Goal: Task Accomplishment & Management: Manage account settings

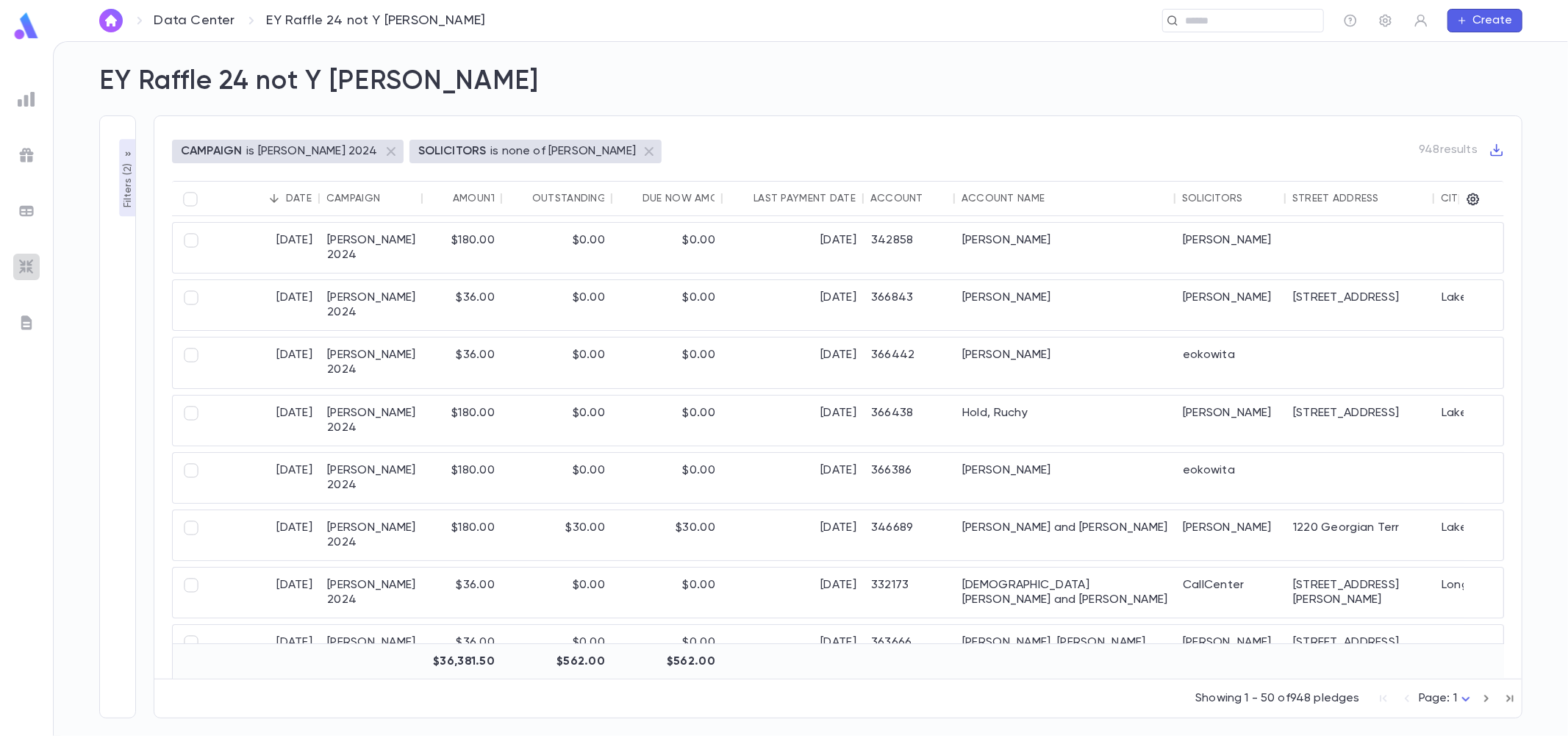
click at [32, 259] on img at bounding box center [27, 267] width 18 height 18
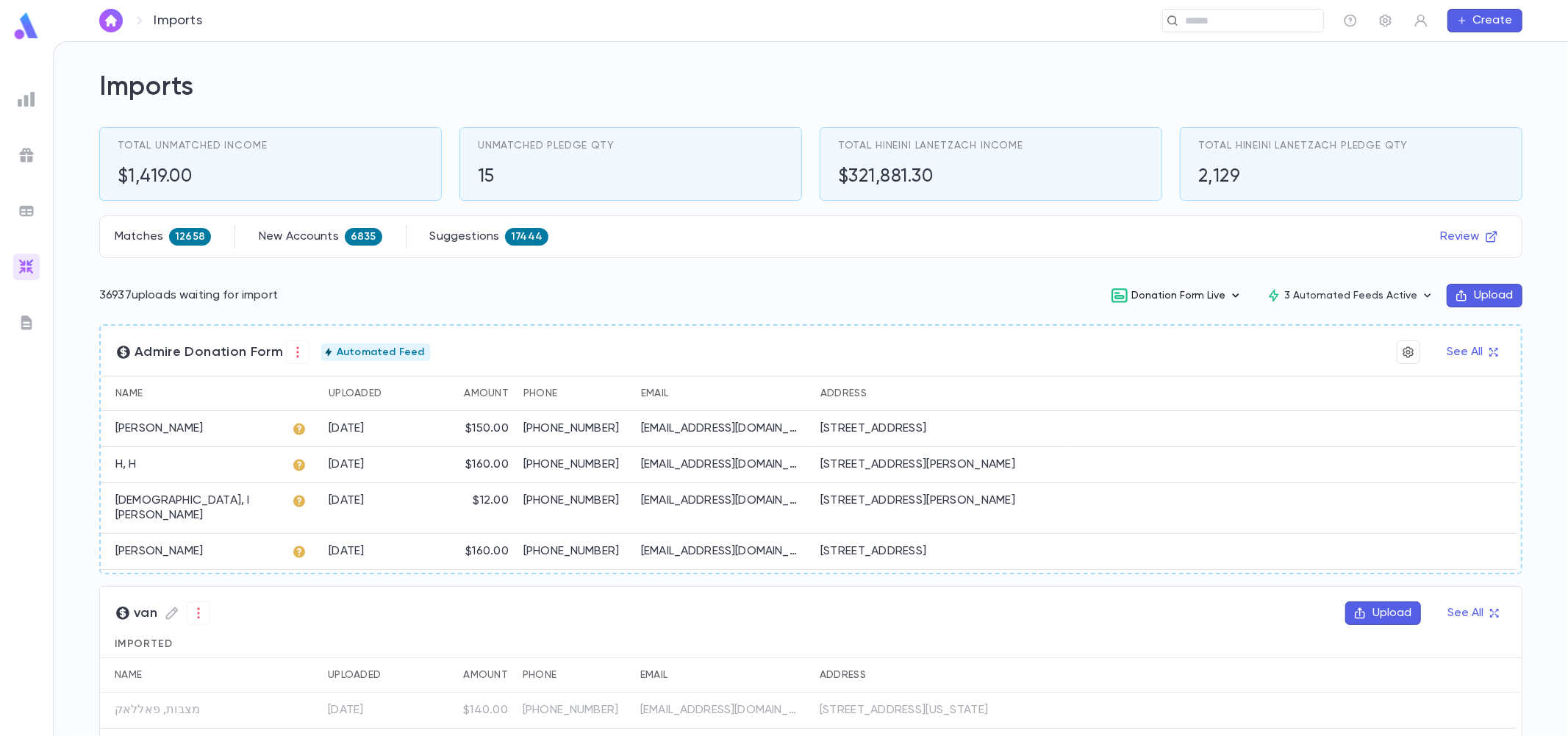
click at [1123, 297] on rect "button" at bounding box center [1119, 297] width 8 height 3
click at [901, 320] on div at bounding box center [784, 368] width 1568 height 736
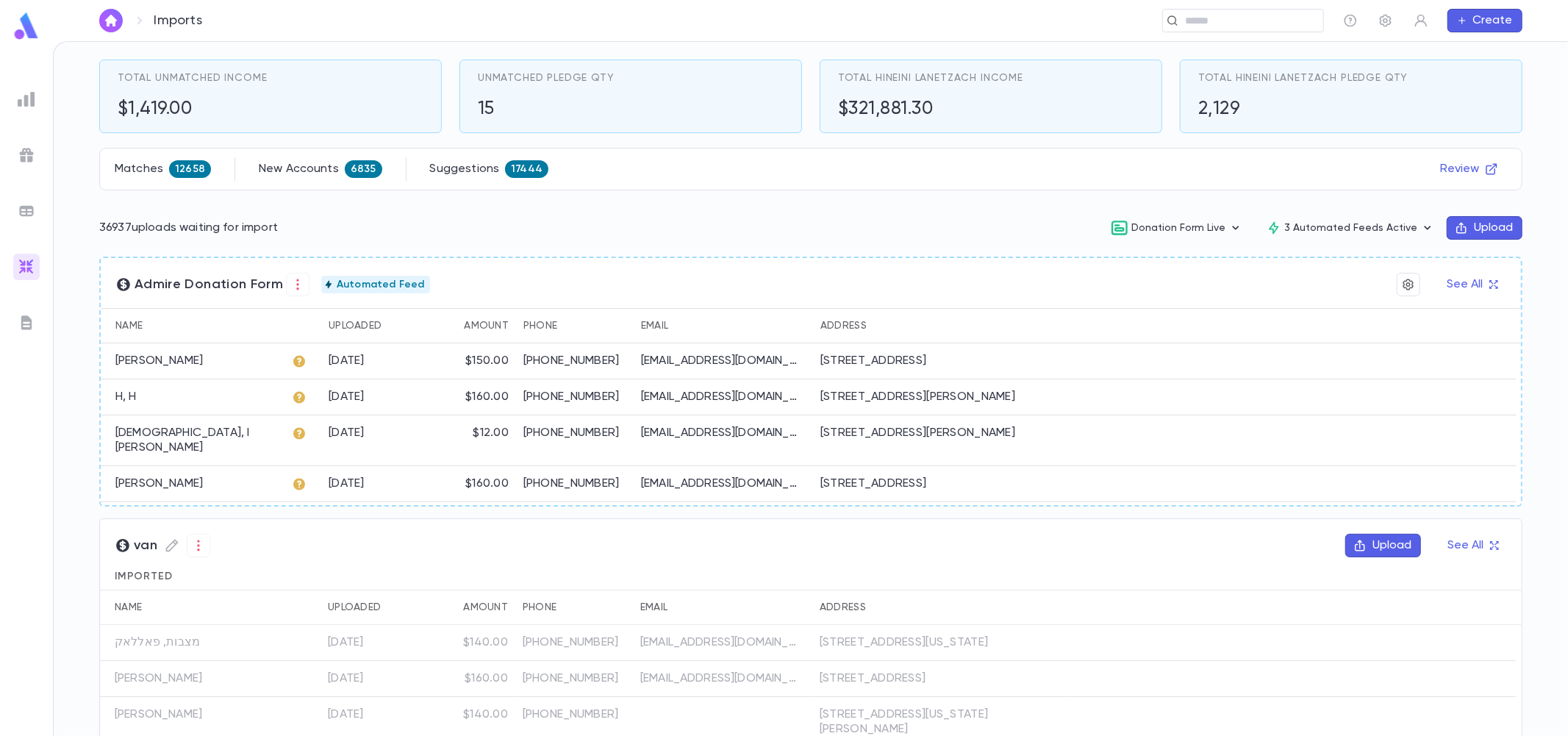
scroll to position [64, 0]
click at [1467, 281] on button "See All" at bounding box center [1471, 288] width 68 height 24
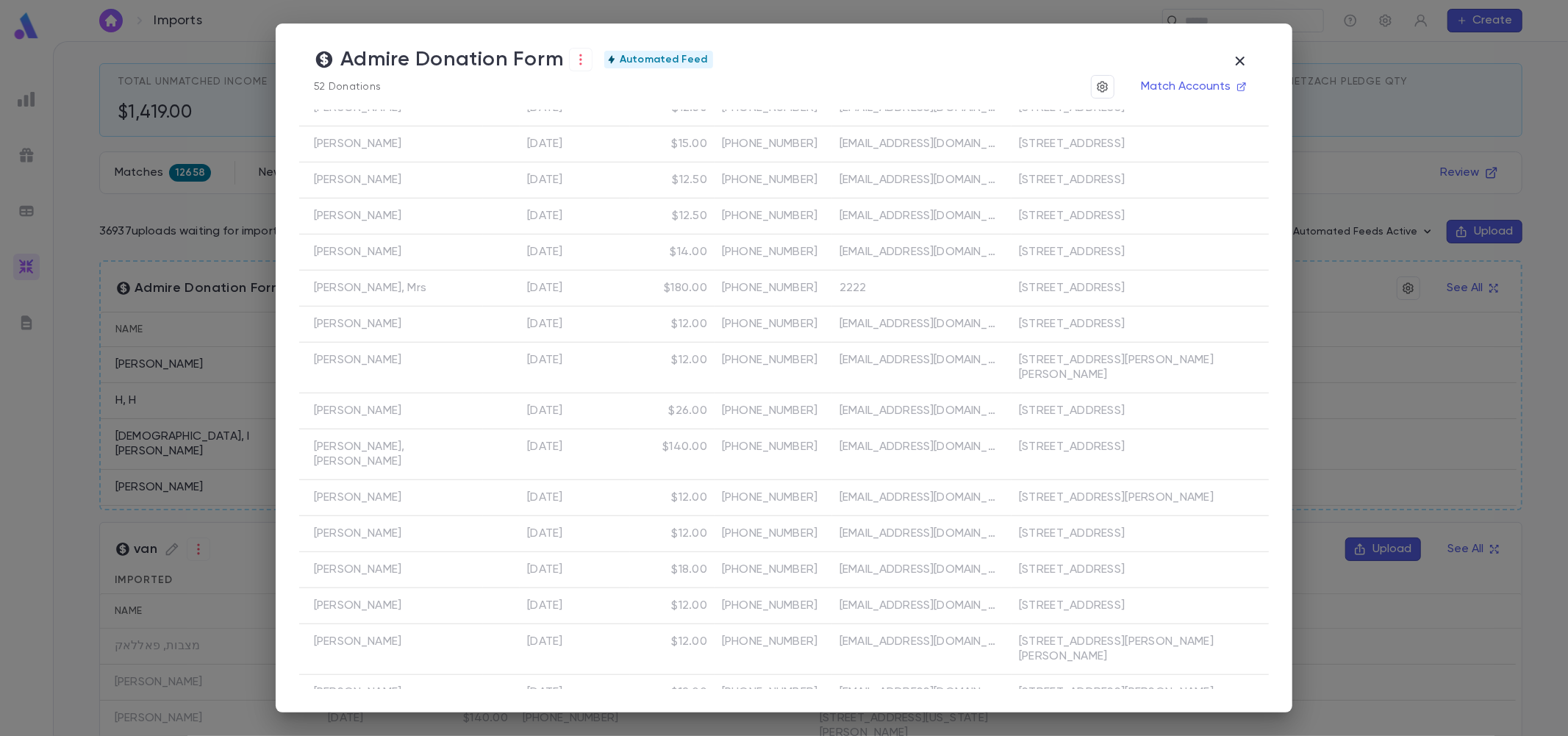
scroll to position [0, 0]
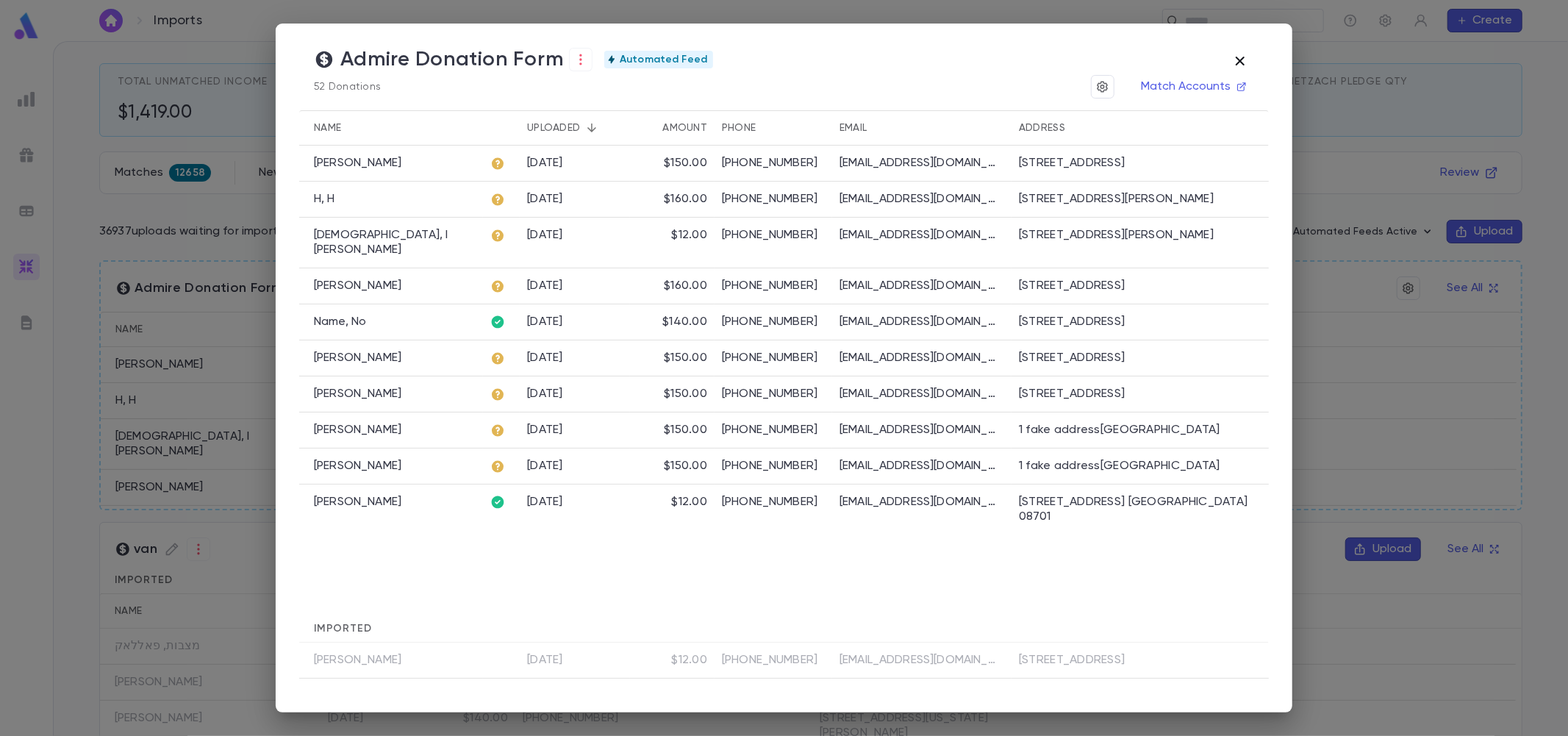
click at [1246, 54] on icon "button" at bounding box center [1240, 62] width 18 height 18
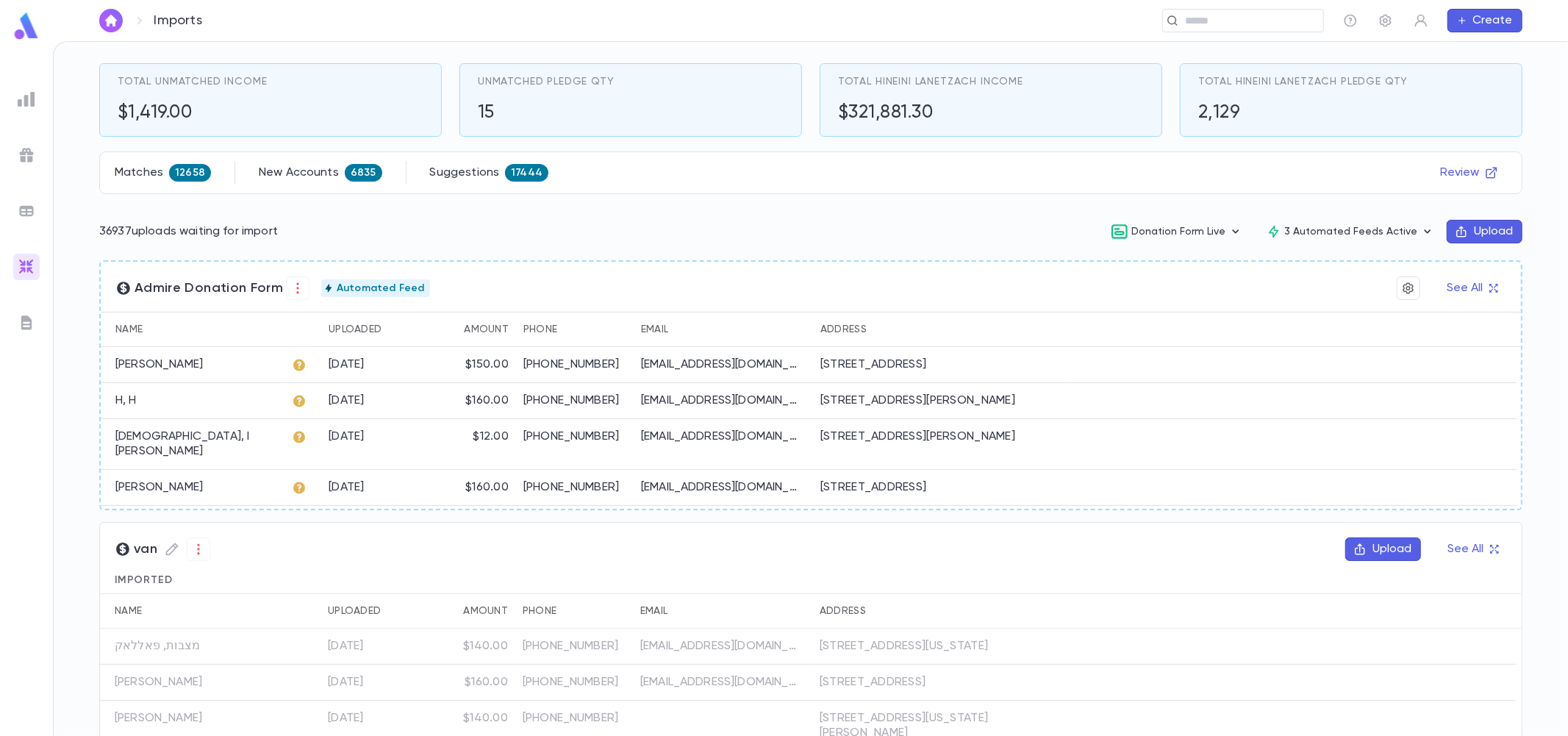
click at [27, 98] on img at bounding box center [27, 99] width 18 height 18
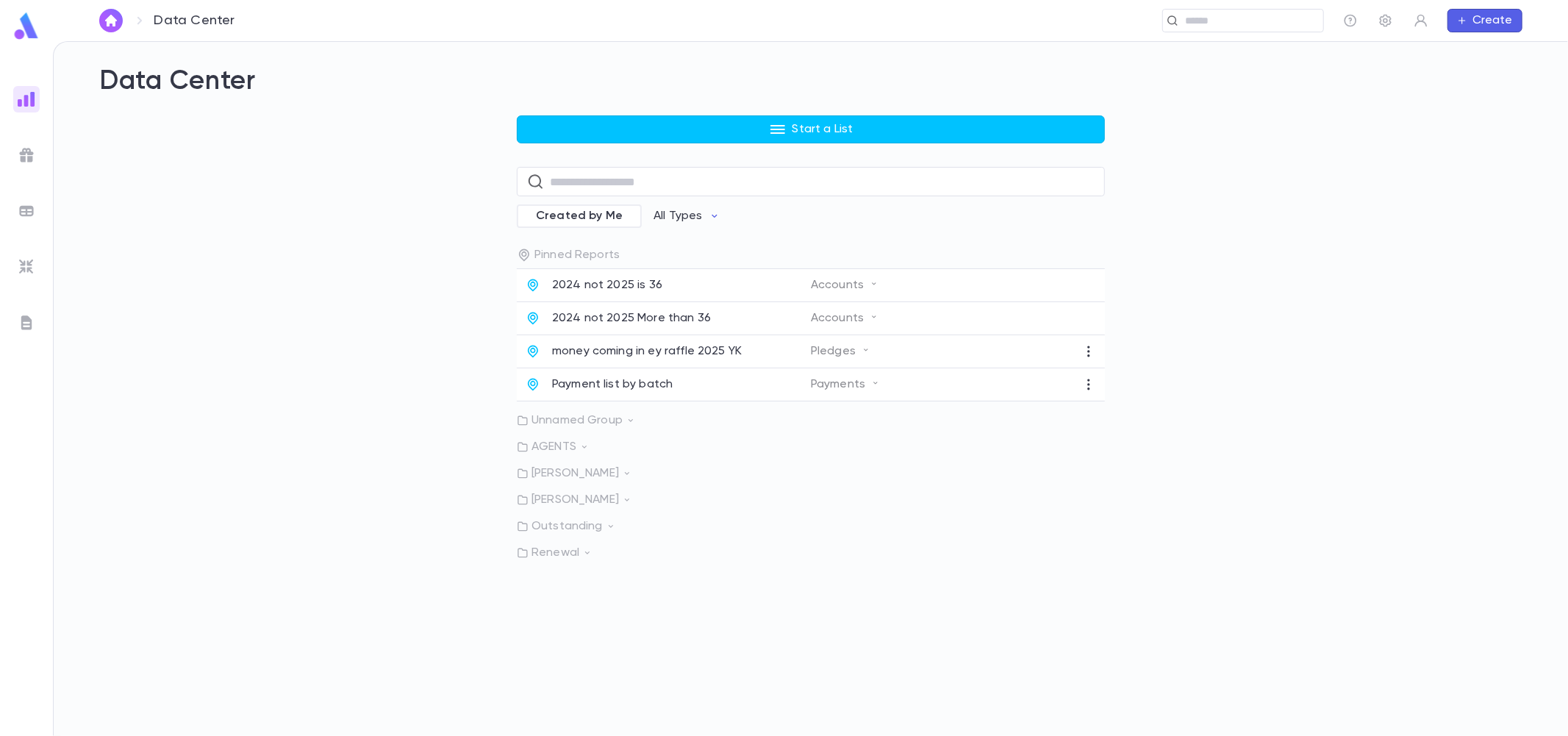
click at [585, 474] on p "[PERSON_NAME]" at bounding box center [810, 473] width 588 height 15
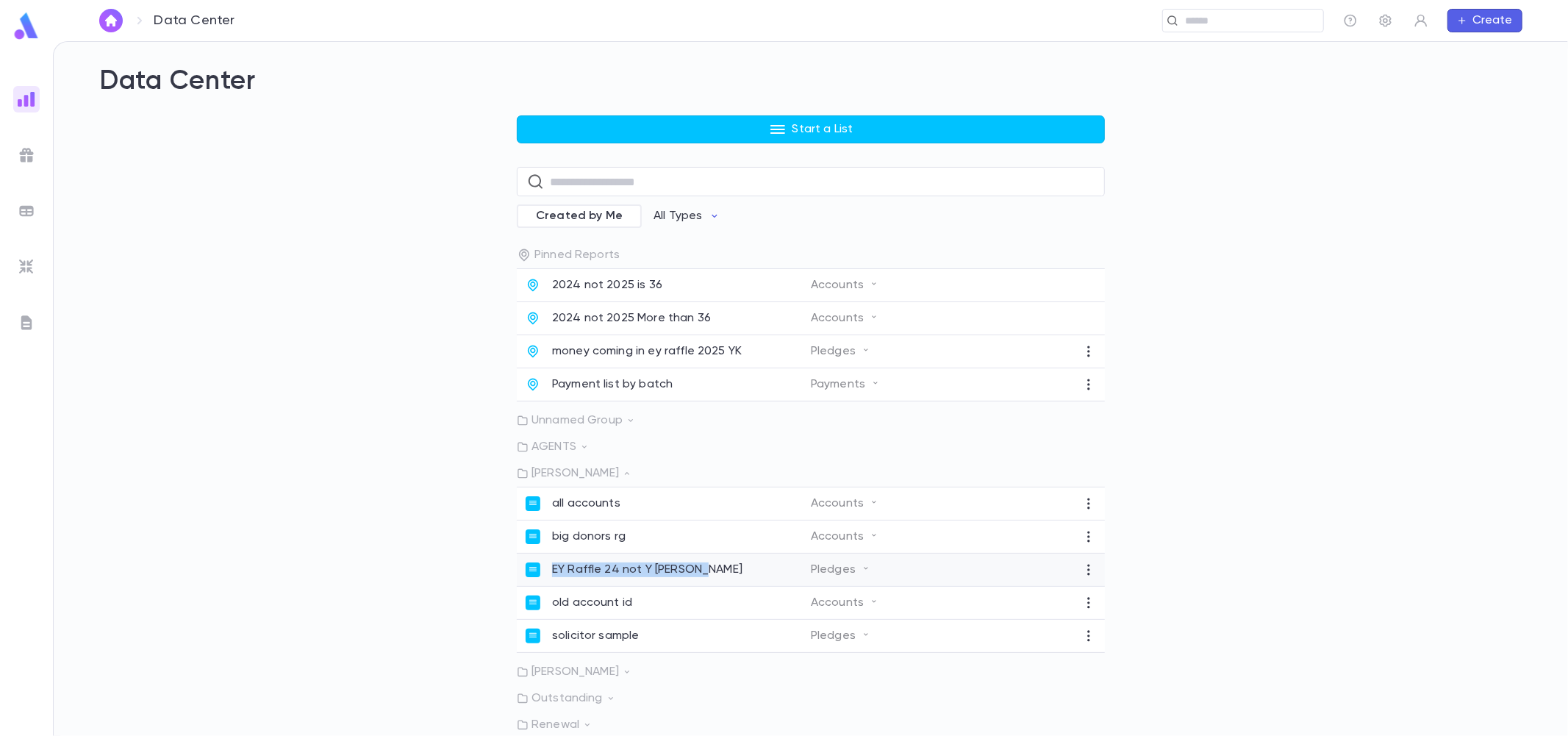
drag, startPoint x: 715, startPoint y: 578, endPoint x: 540, endPoint y: 578, distance: 175.0
click at [540, 578] on div "EY Raffle 24 not Y [PERSON_NAME]" at bounding box center [668, 570] width 285 height 15
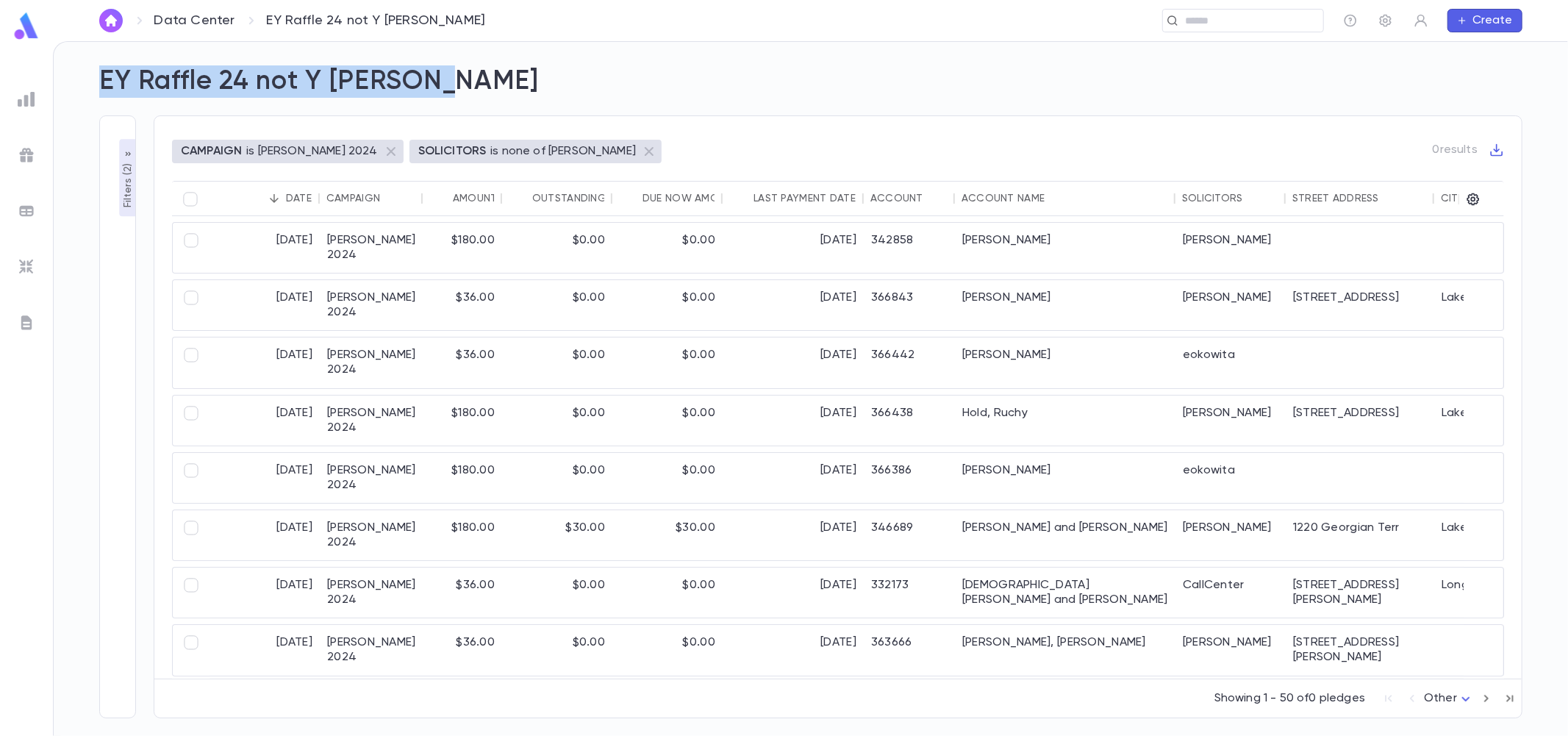
drag, startPoint x: 437, startPoint y: 85, endPoint x: 57, endPoint y: 57, distance: 381.0
click at [57, 57] on div "**********" at bounding box center [810, 388] width 1515 height 695
copy h2 "EY Raffle 24 not Y [PERSON_NAME]"
click at [34, 262] on img at bounding box center [27, 267] width 18 height 18
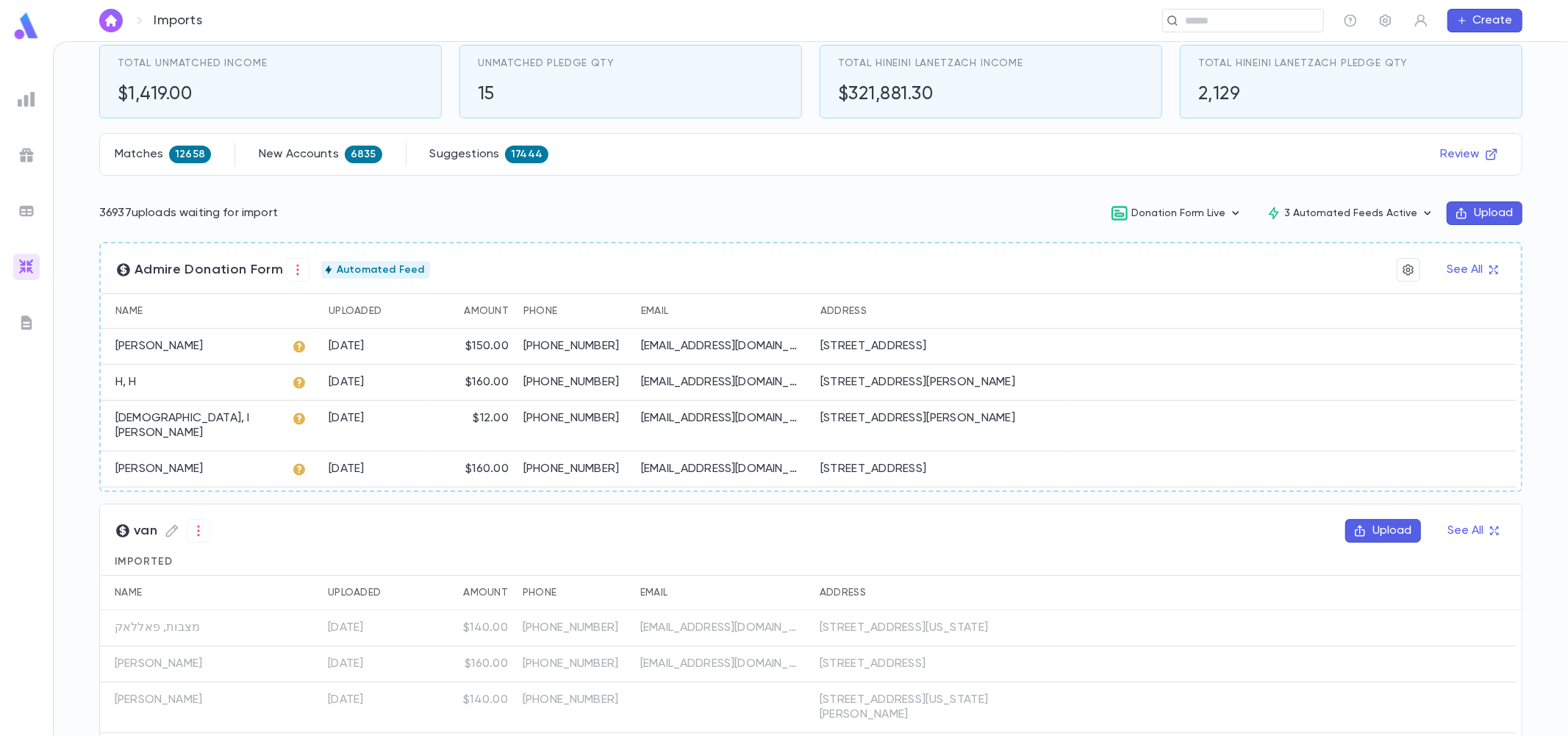
scroll to position [85, 0]
click at [291, 268] on icon "button" at bounding box center [298, 267] width 15 height 15
click at [291, 268] on div at bounding box center [784, 368] width 1568 height 736
click at [1465, 267] on button "See All" at bounding box center [1471, 267] width 68 height 24
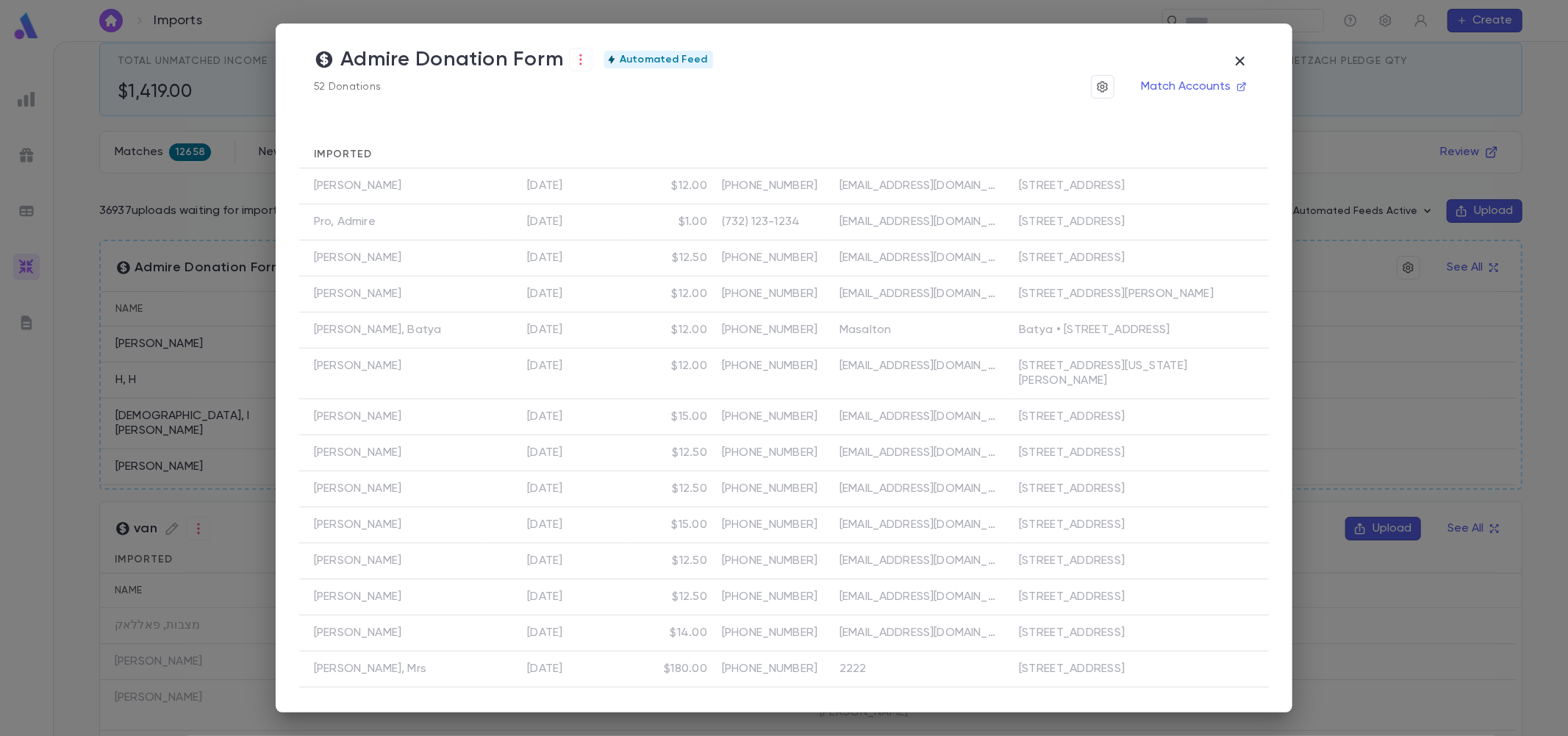
scroll to position [446, 0]
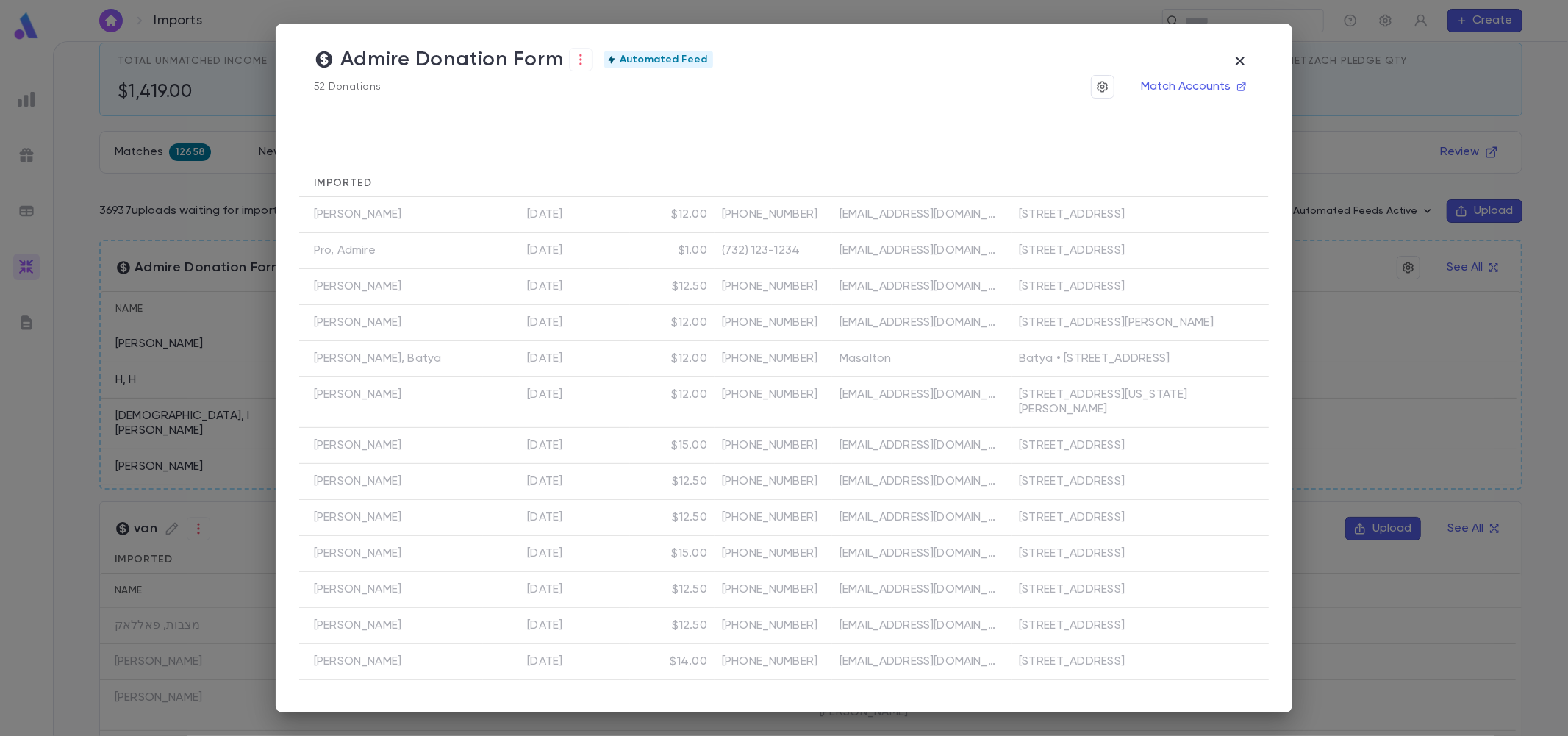
click at [896, 305] on div "[EMAIL_ADDRESS][DOMAIN_NAME]" at bounding box center [922, 287] width 180 height 36
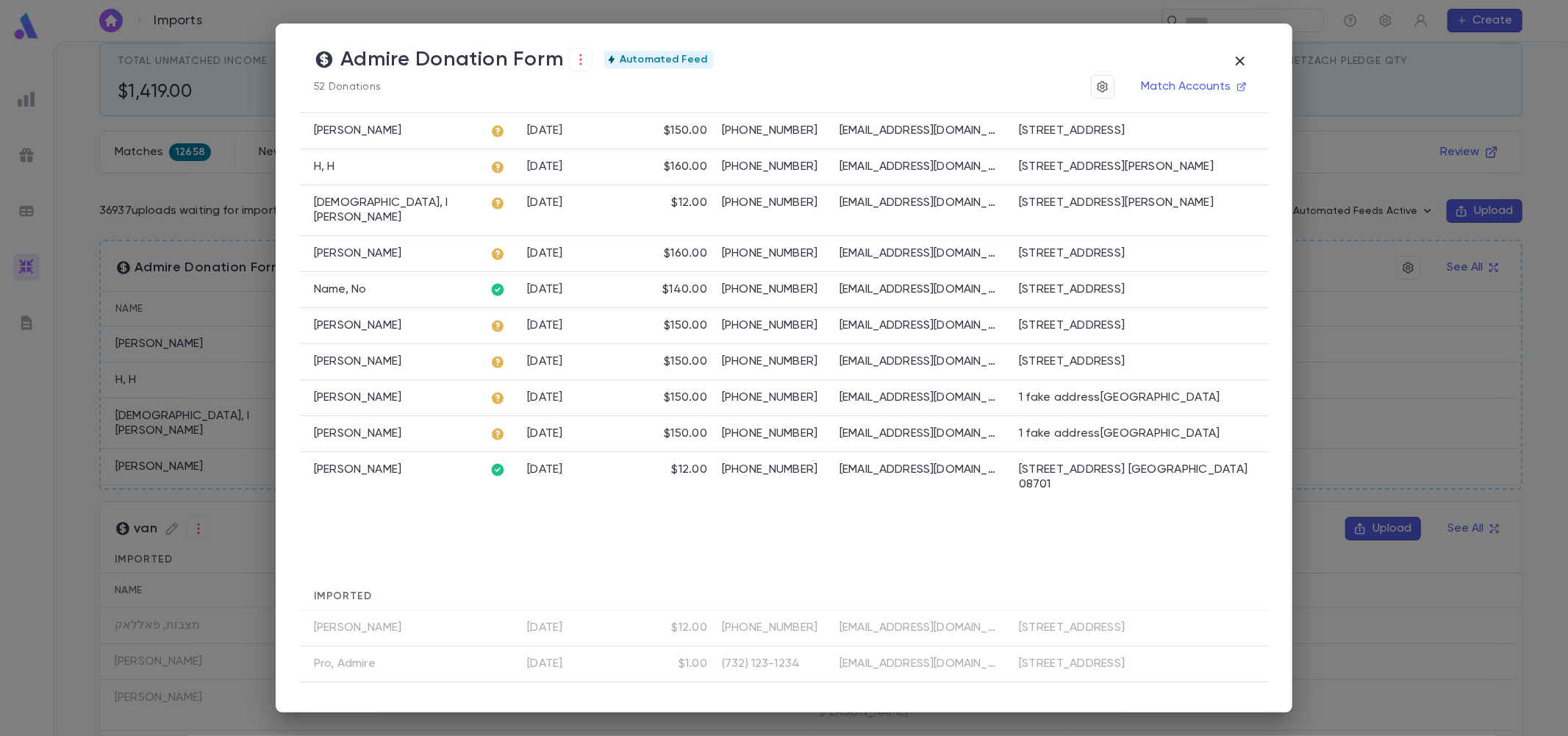
scroll to position [34, 0]
click at [493, 131] on icon at bounding box center [498, 130] width 11 height 11
click at [577, 57] on icon "button" at bounding box center [581, 60] width 15 height 15
click at [613, 85] on li "Pending" at bounding box center [613, 88] width 89 height 24
click at [663, 53] on div at bounding box center [784, 368] width 1568 height 736
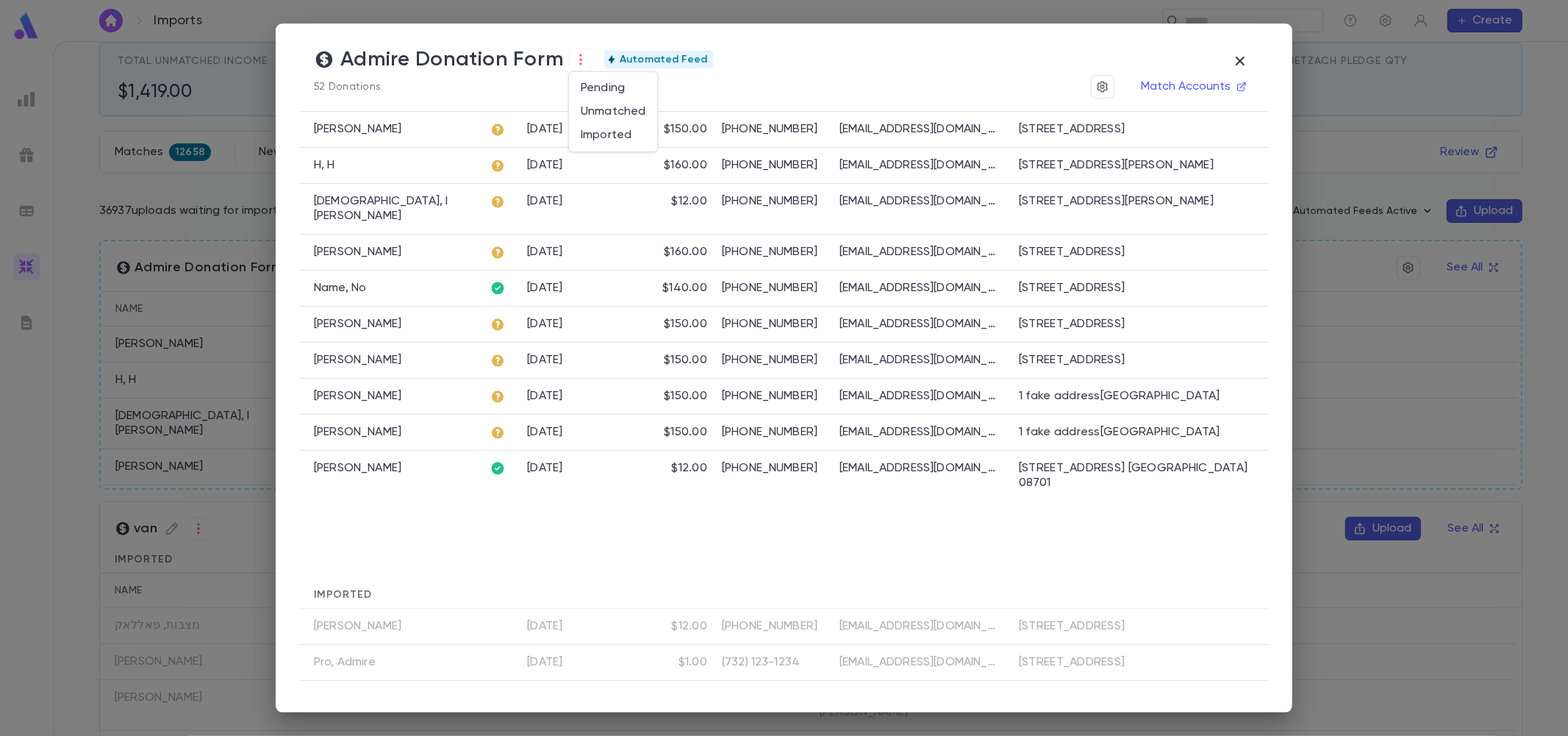
click at [1094, 91] on div at bounding box center [784, 368] width 1568 height 736
click at [1107, 87] on icon "button" at bounding box center [1102, 87] width 13 height 15
click at [1107, 87] on div at bounding box center [784, 368] width 1568 height 736
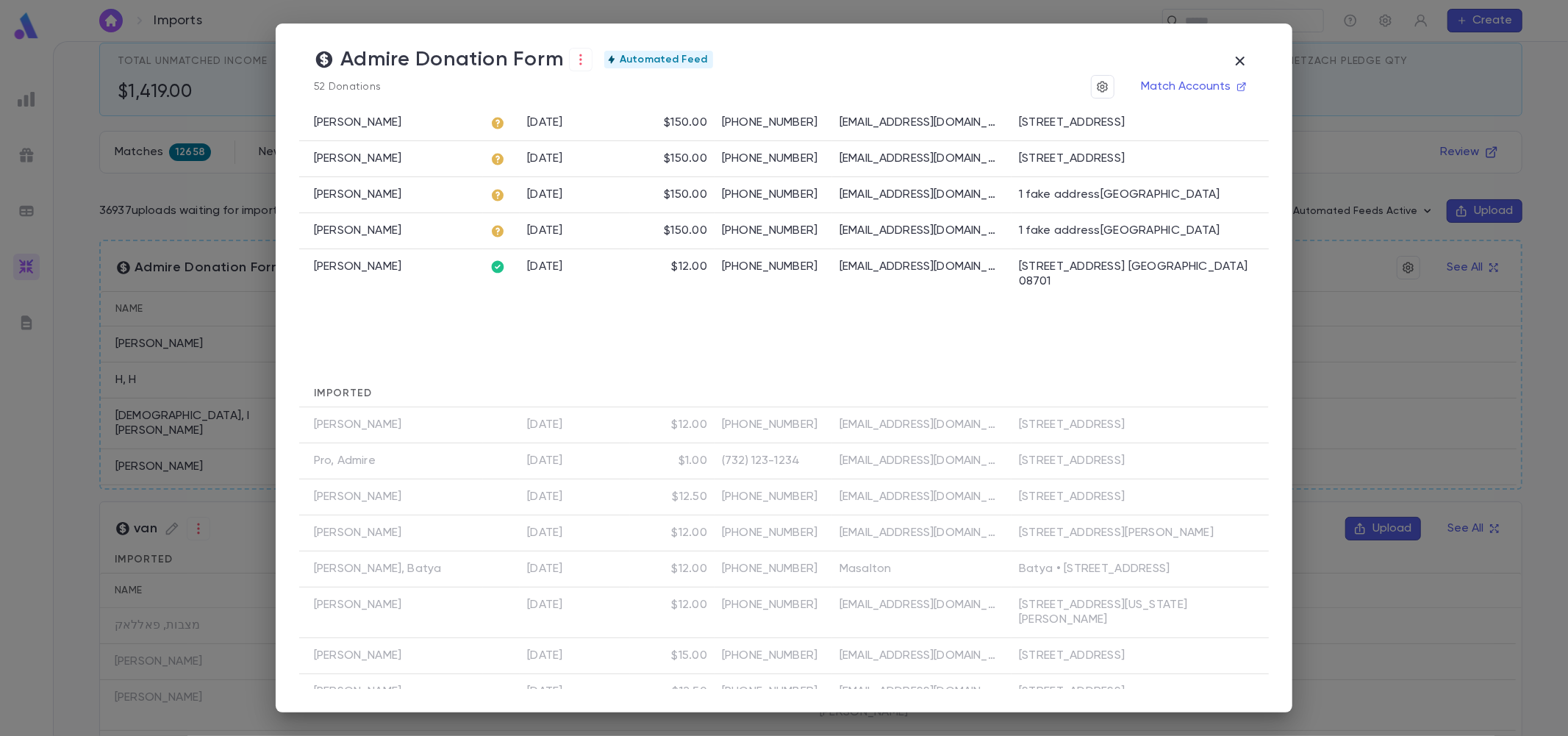
scroll to position [0, 0]
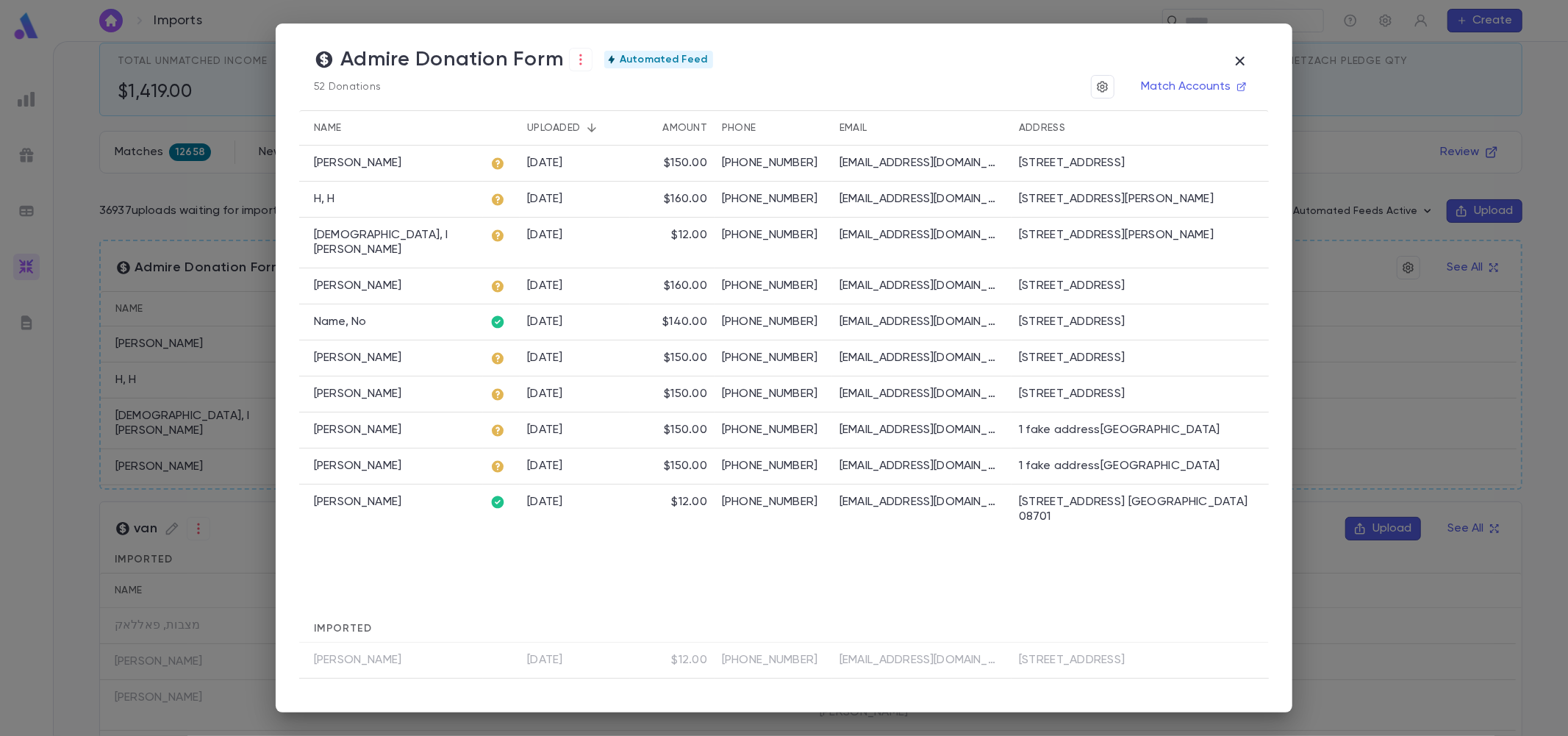
click at [603, 167] on div "[DATE]" at bounding box center [575, 163] width 110 height 36
click at [419, 159] on div "[PERSON_NAME]" at bounding box center [391, 163] width 184 height 36
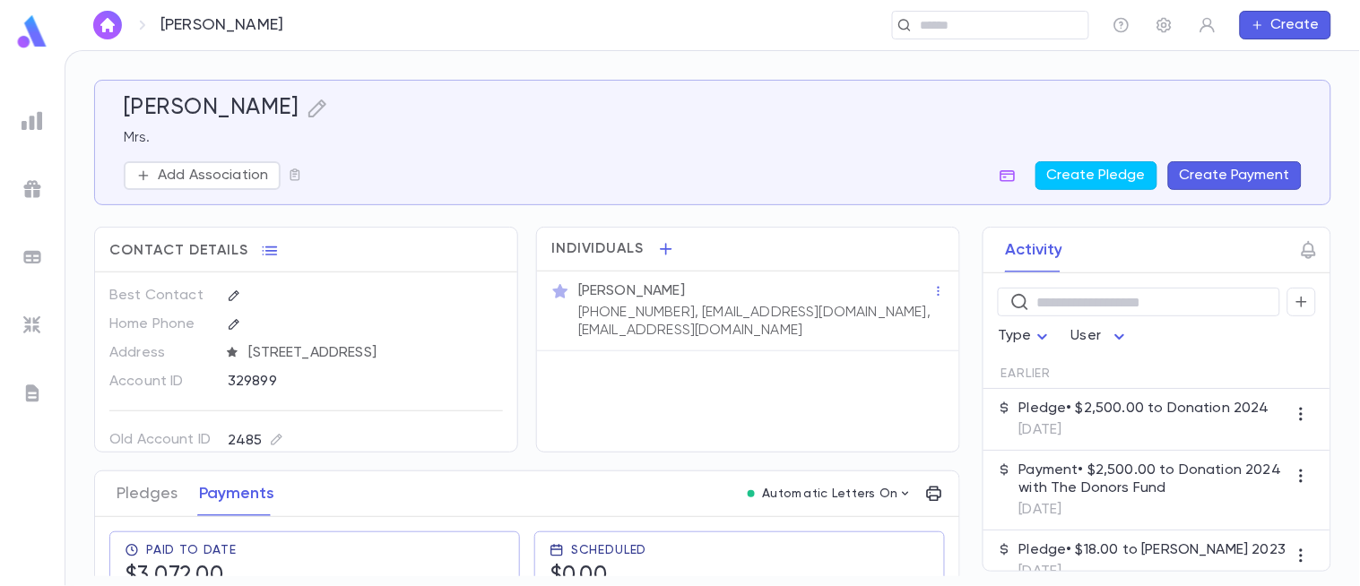
scroll to position [32, 0]
